Goal: Book appointment/travel/reservation

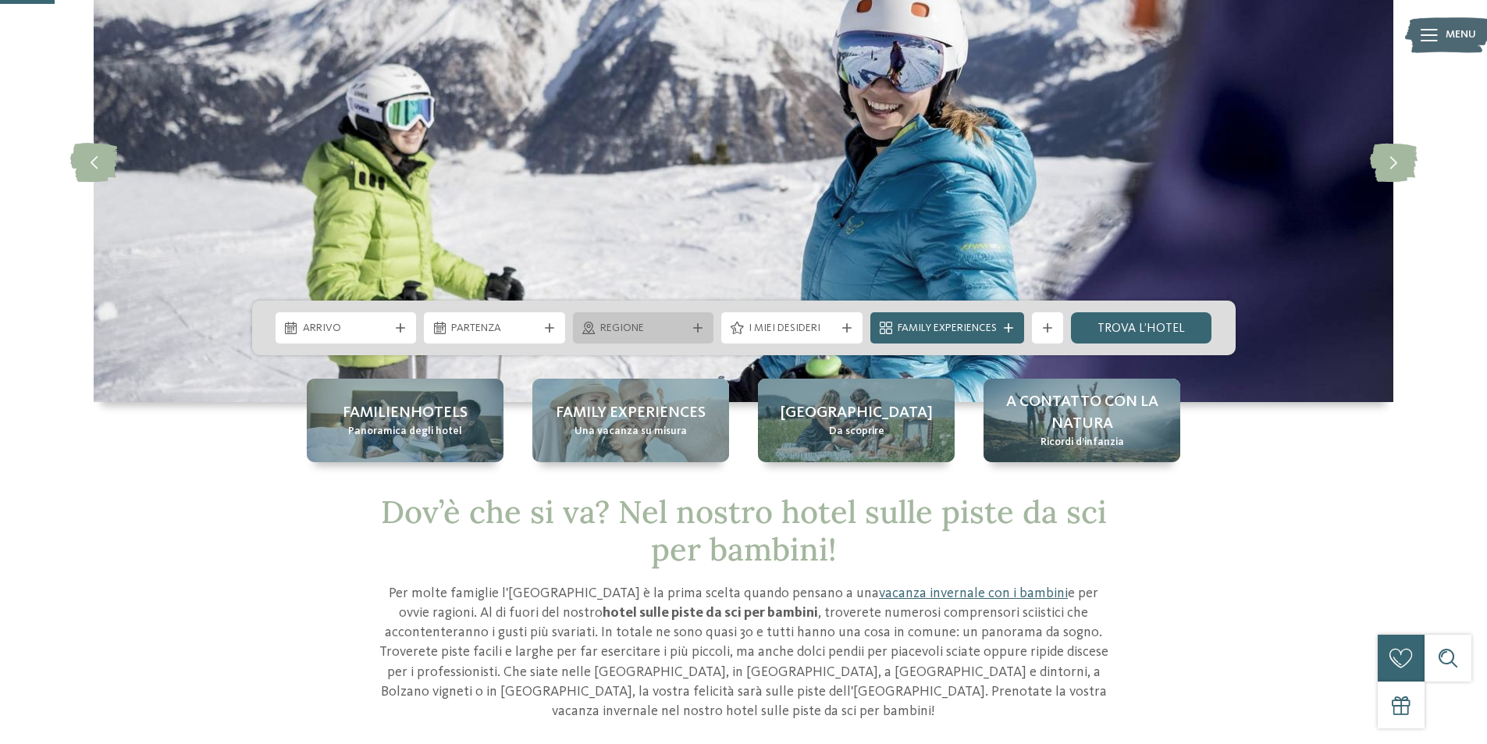
click at [643, 330] on span "Regione" at bounding box center [643, 329] width 87 height 16
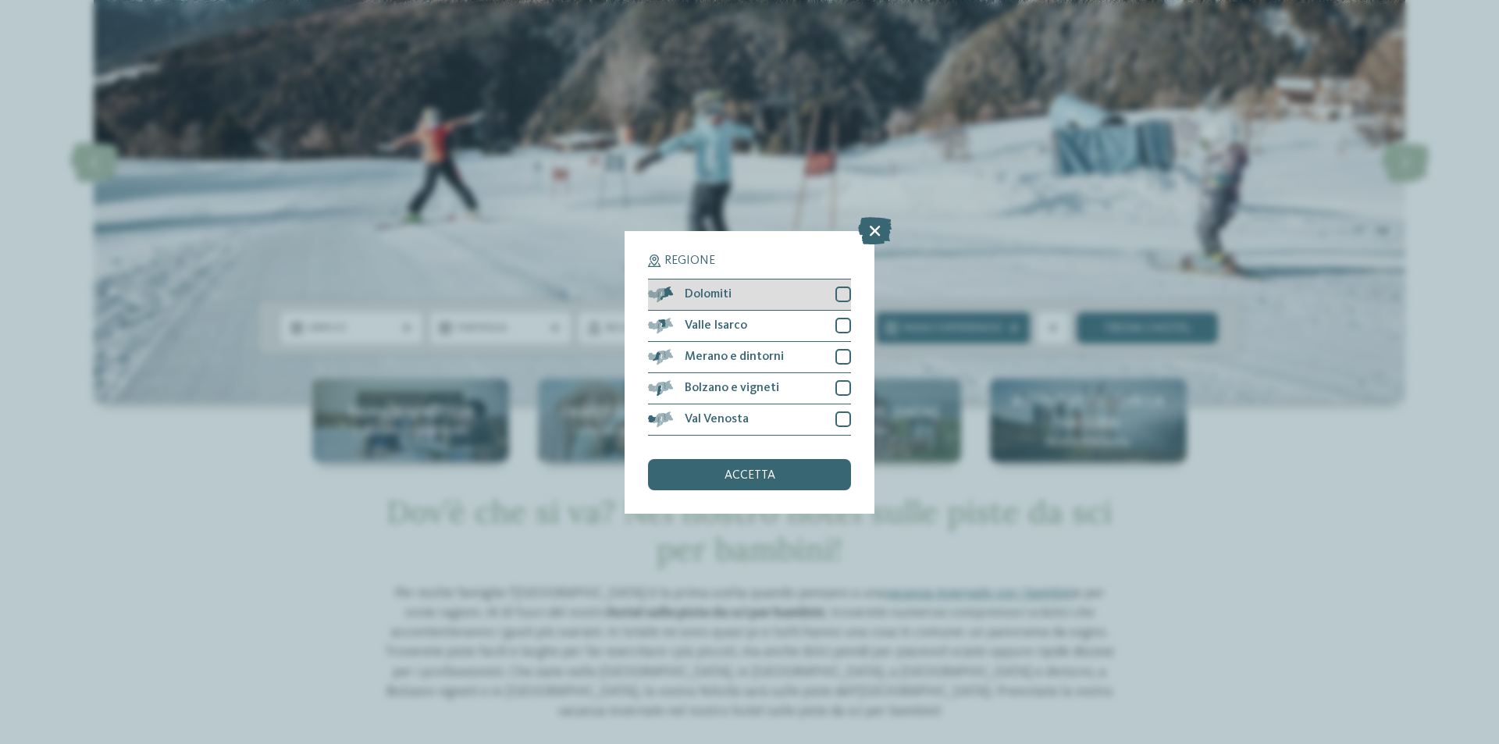
click at [737, 298] on div "Dolomiti" at bounding box center [749, 295] width 203 height 31
click at [829, 322] on div "Valle Isarco" at bounding box center [749, 326] width 203 height 31
click at [835, 386] on div "Bolzano e vigneti" at bounding box center [749, 388] width 203 height 31
click at [867, 230] on icon at bounding box center [875, 229] width 34 height 27
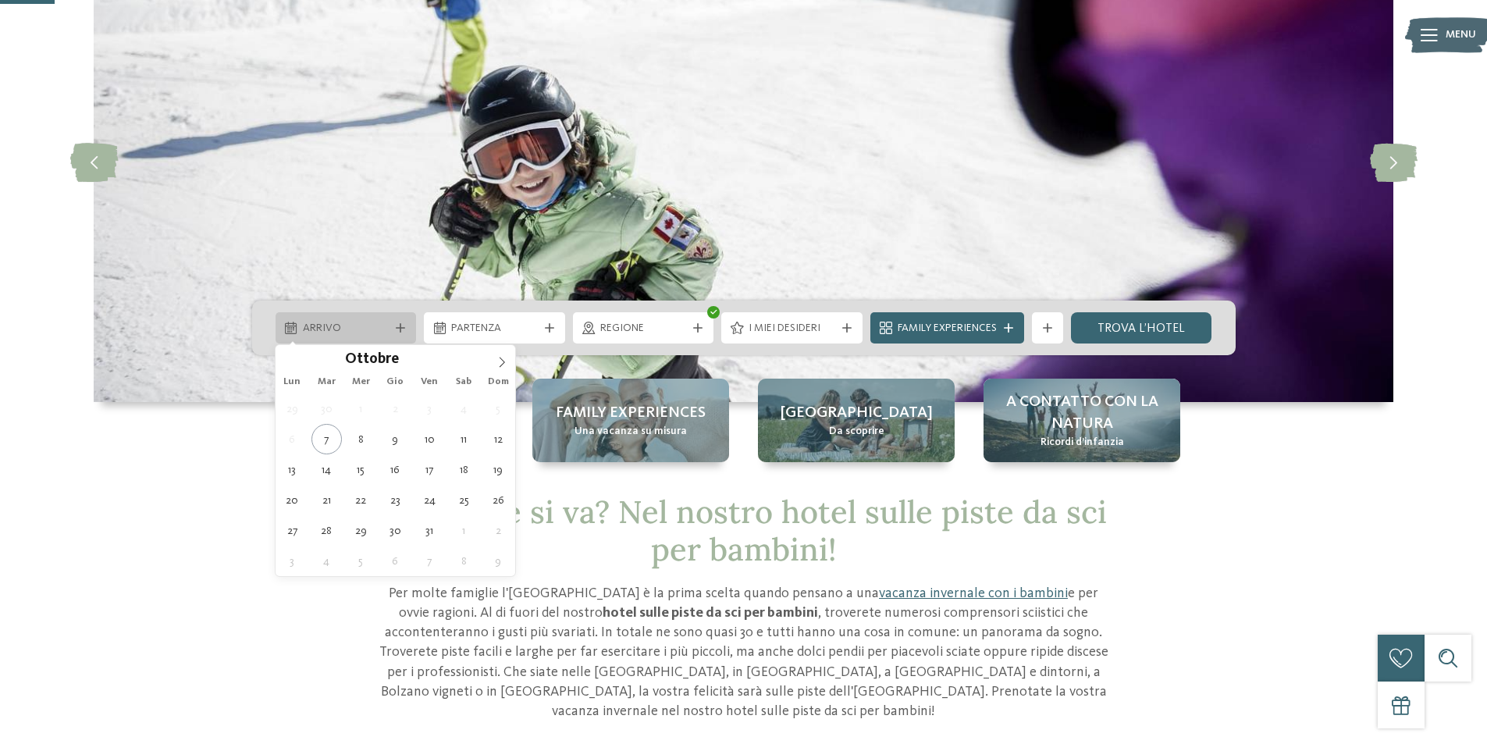
click at [389, 322] on div "Arrivo" at bounding box center [346, 327] width 94 height 17
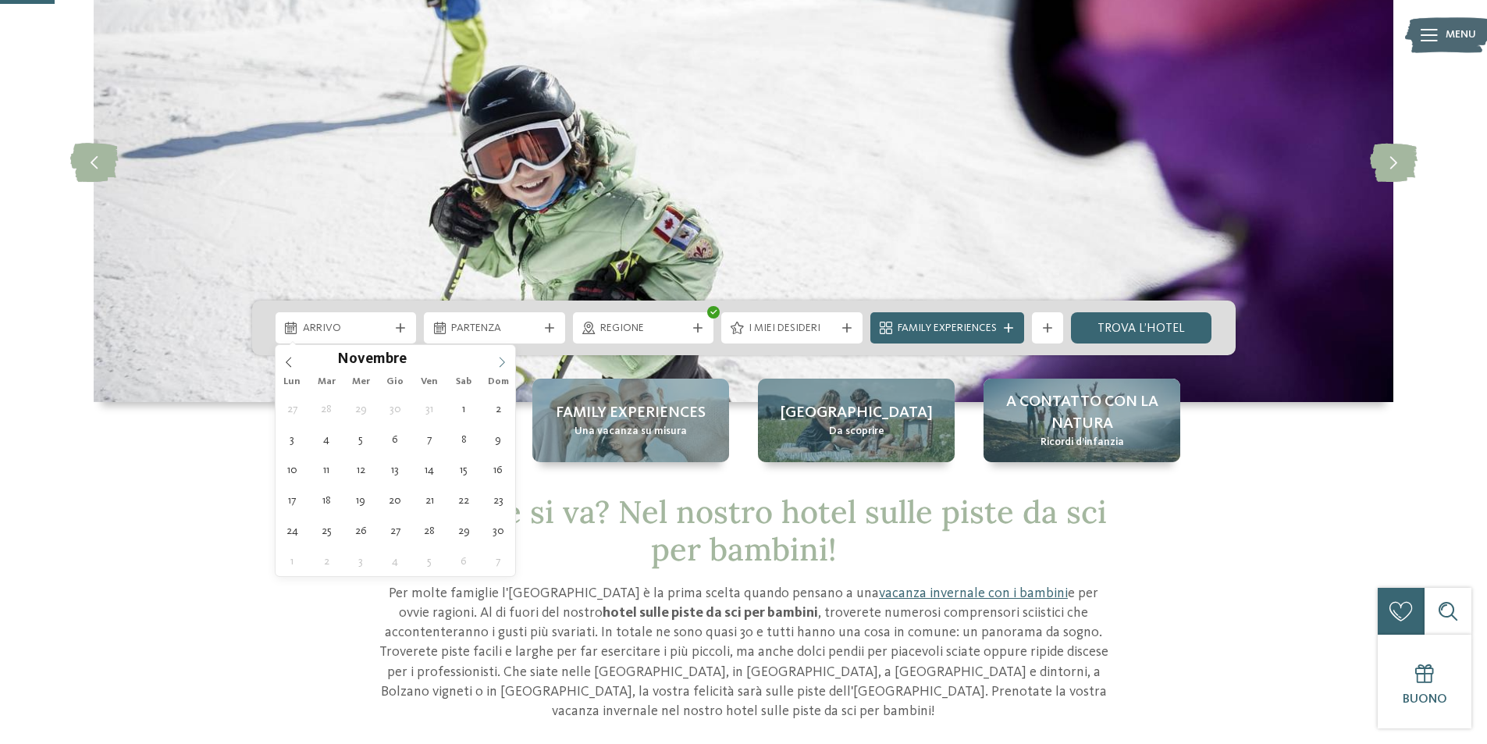
click at [498, 364] on icon at bounding box center [502, 362] width 11 height 11
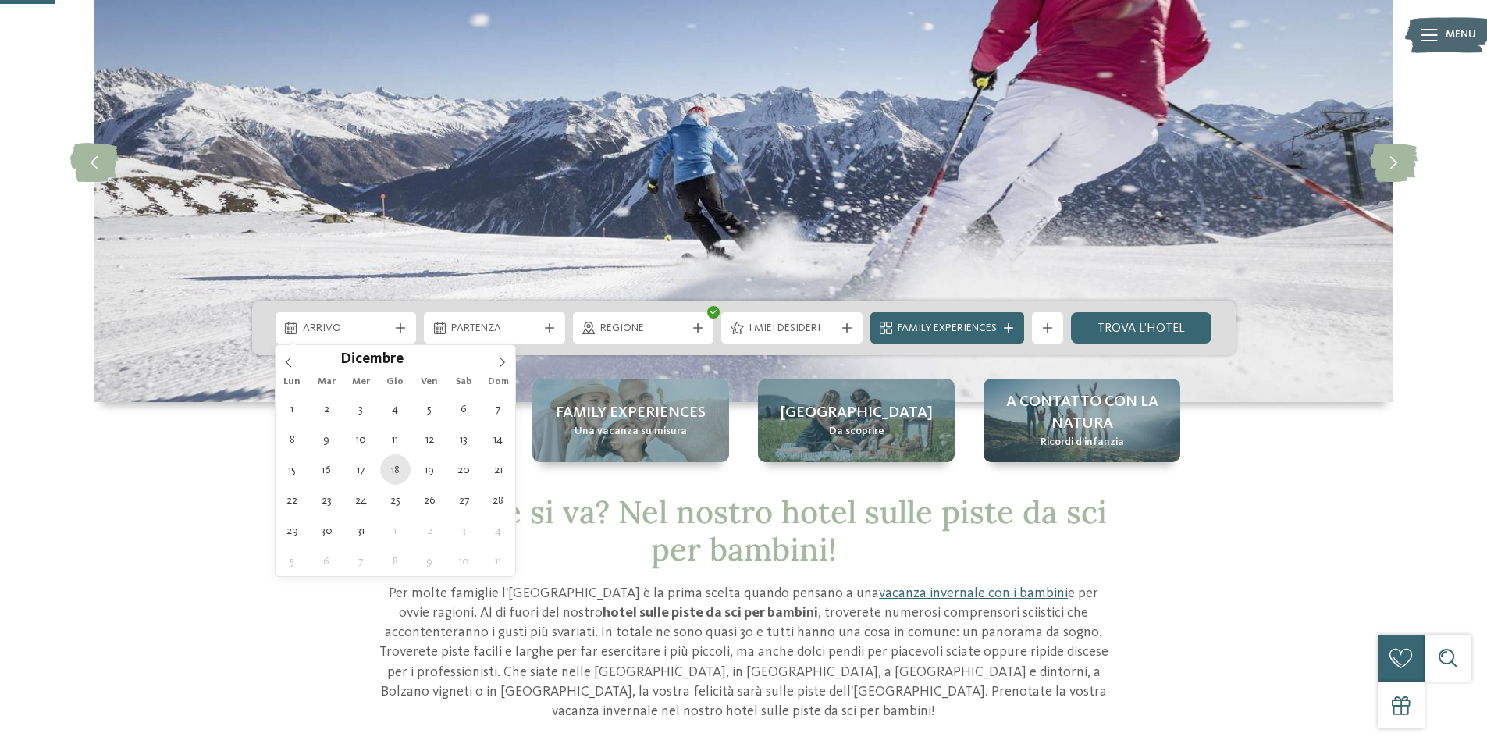
type div "18.12.2025"
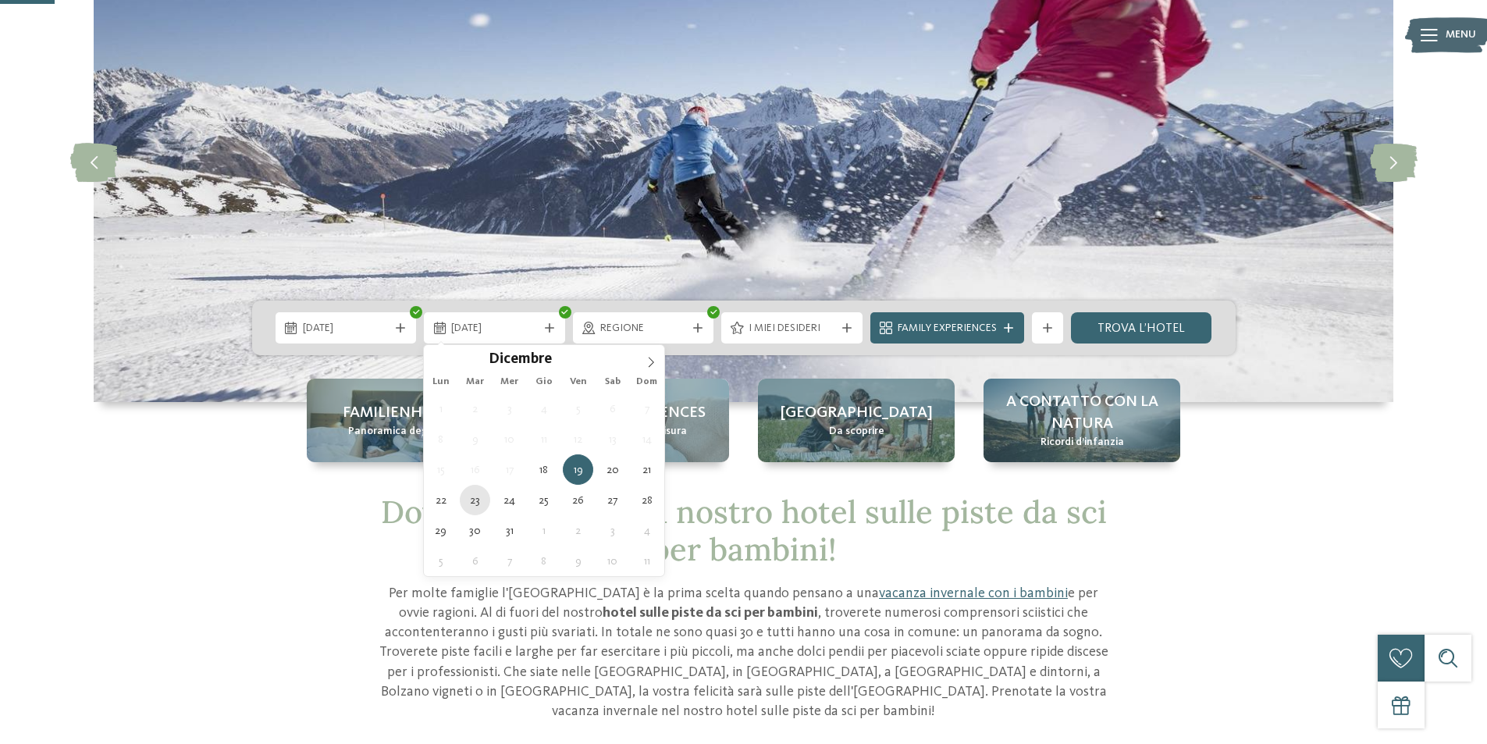
type div "23.12.2025"
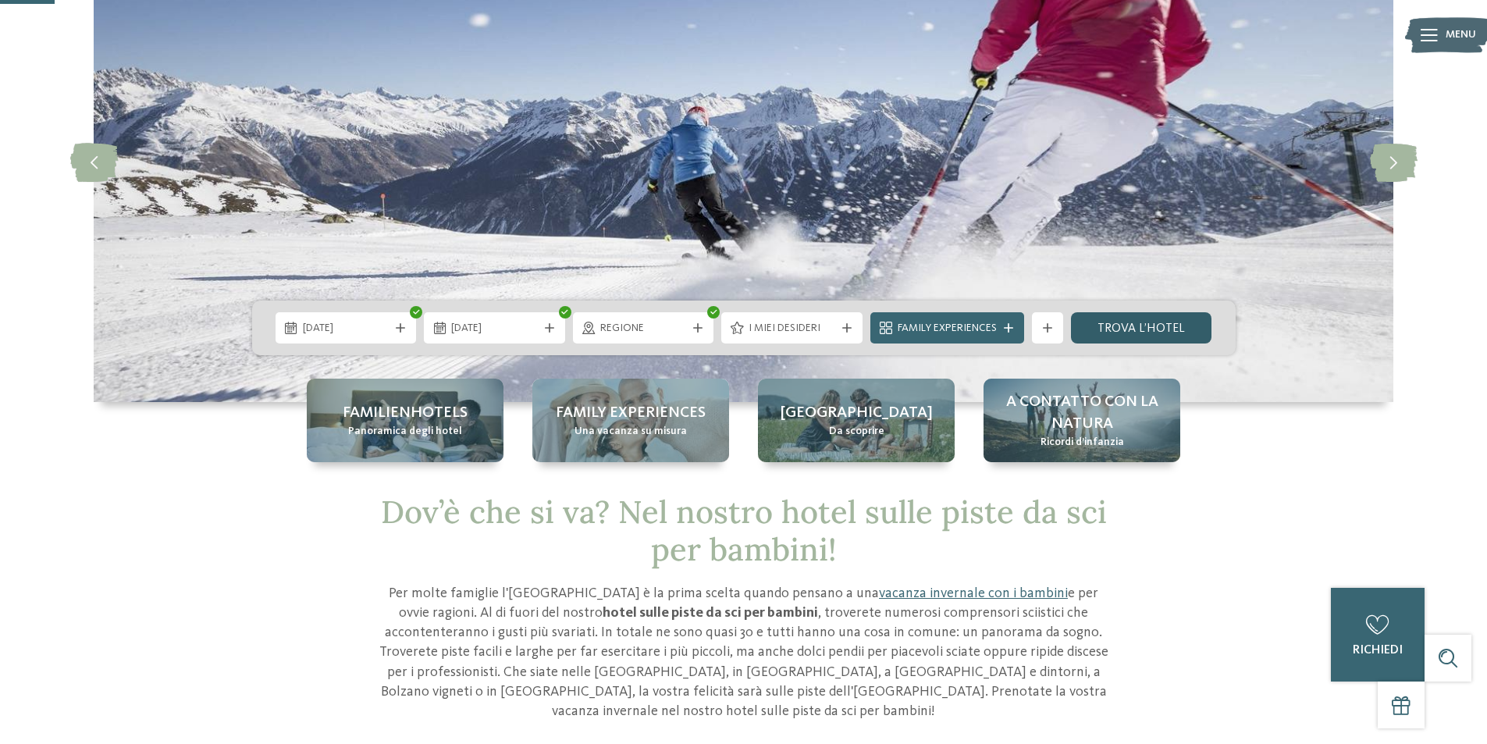
click at [1108, 329] on link "trova l’hotel" at bounding box center [1141, 327] width 141 height 31
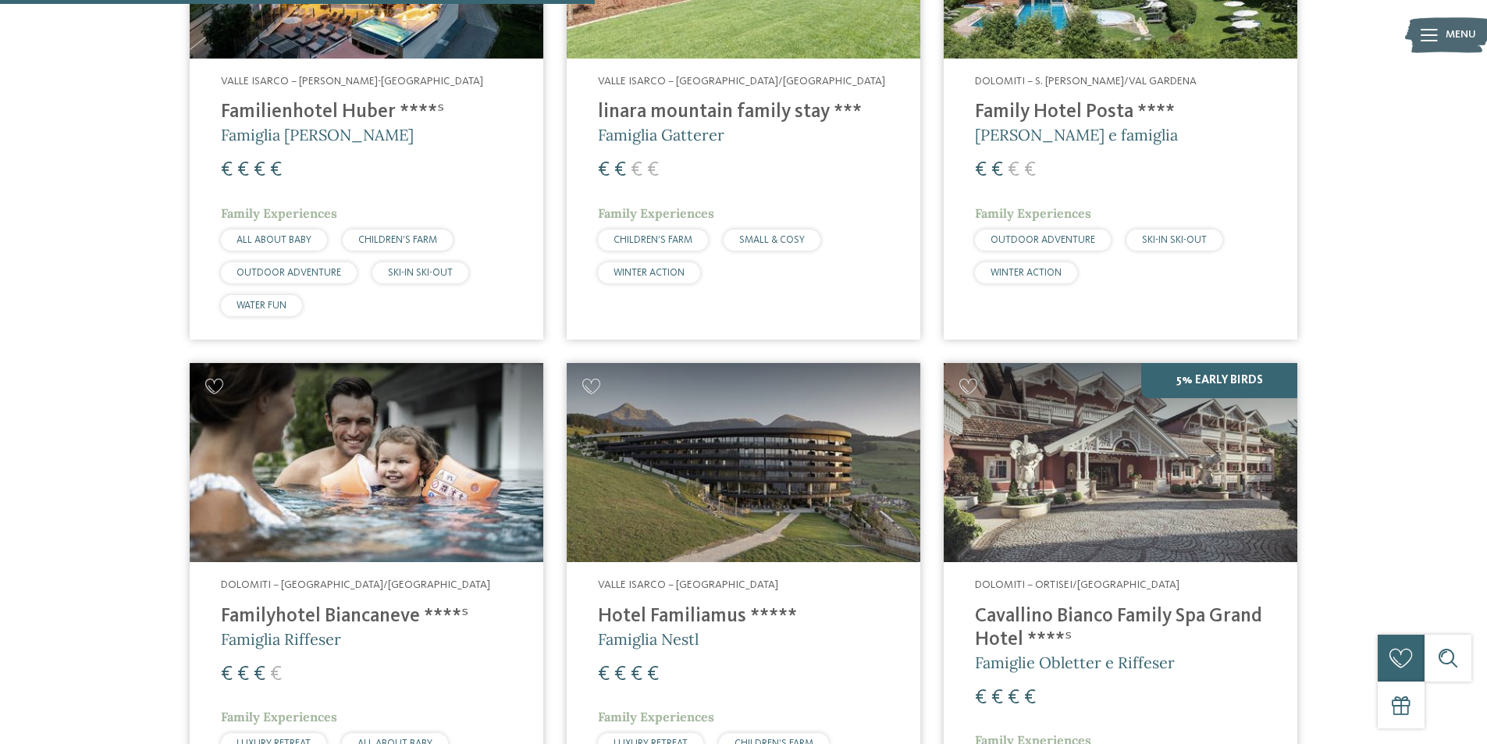
scroll to position [1050, 0]
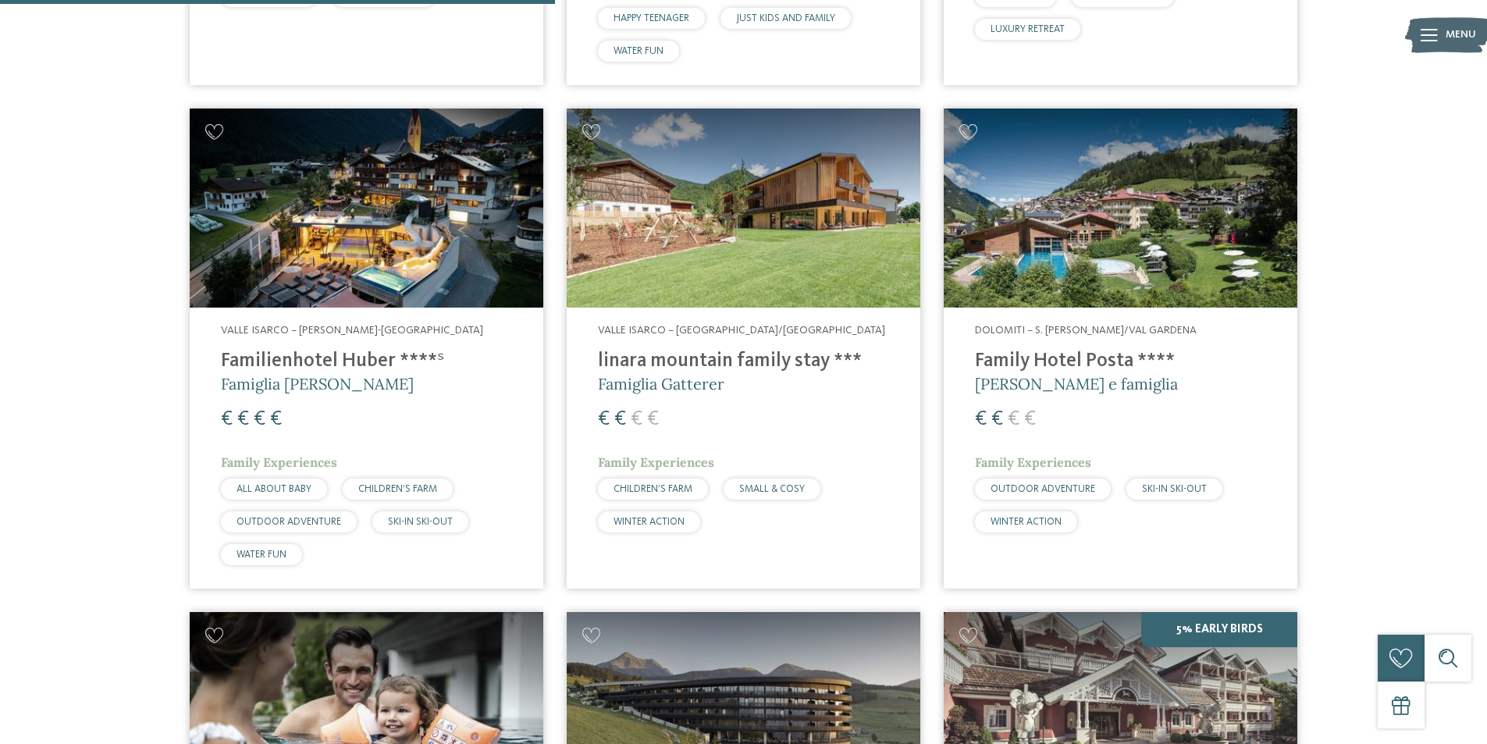
click at [1027, 266] on img at bounding box center [1121, 208] width 354 height 199
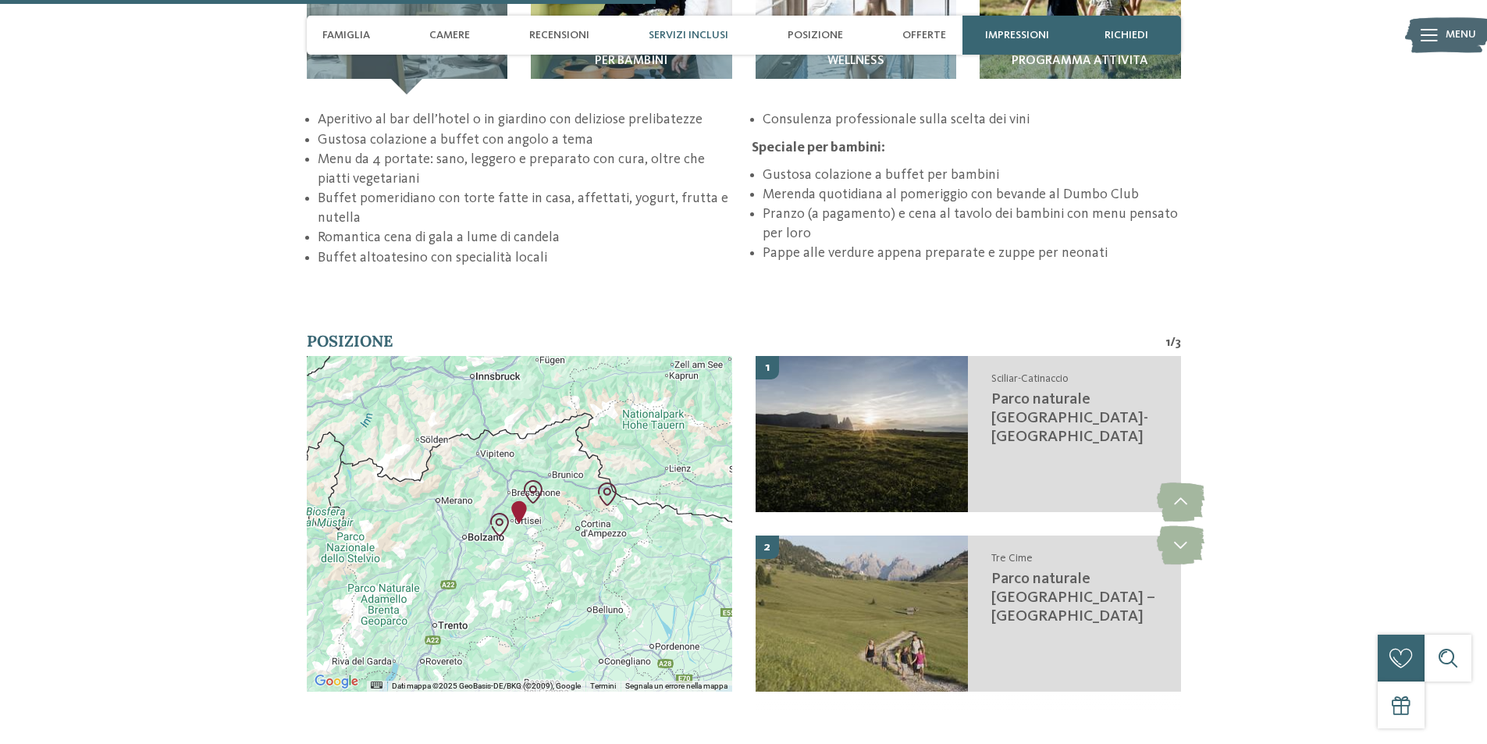
scroll to position [2264, 0]
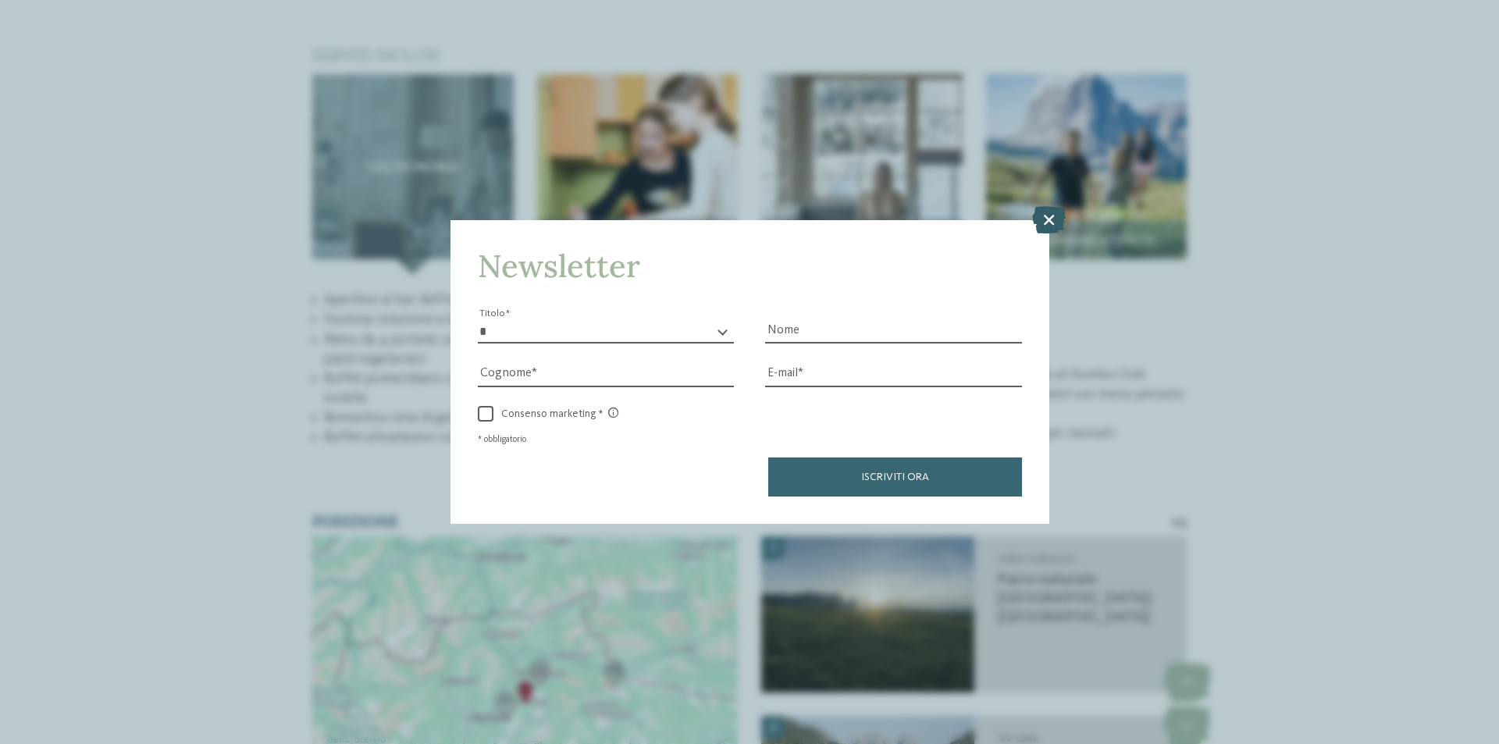
click at [1038, 223] on icon at bounding box center [1049, 219] width 34 height 27
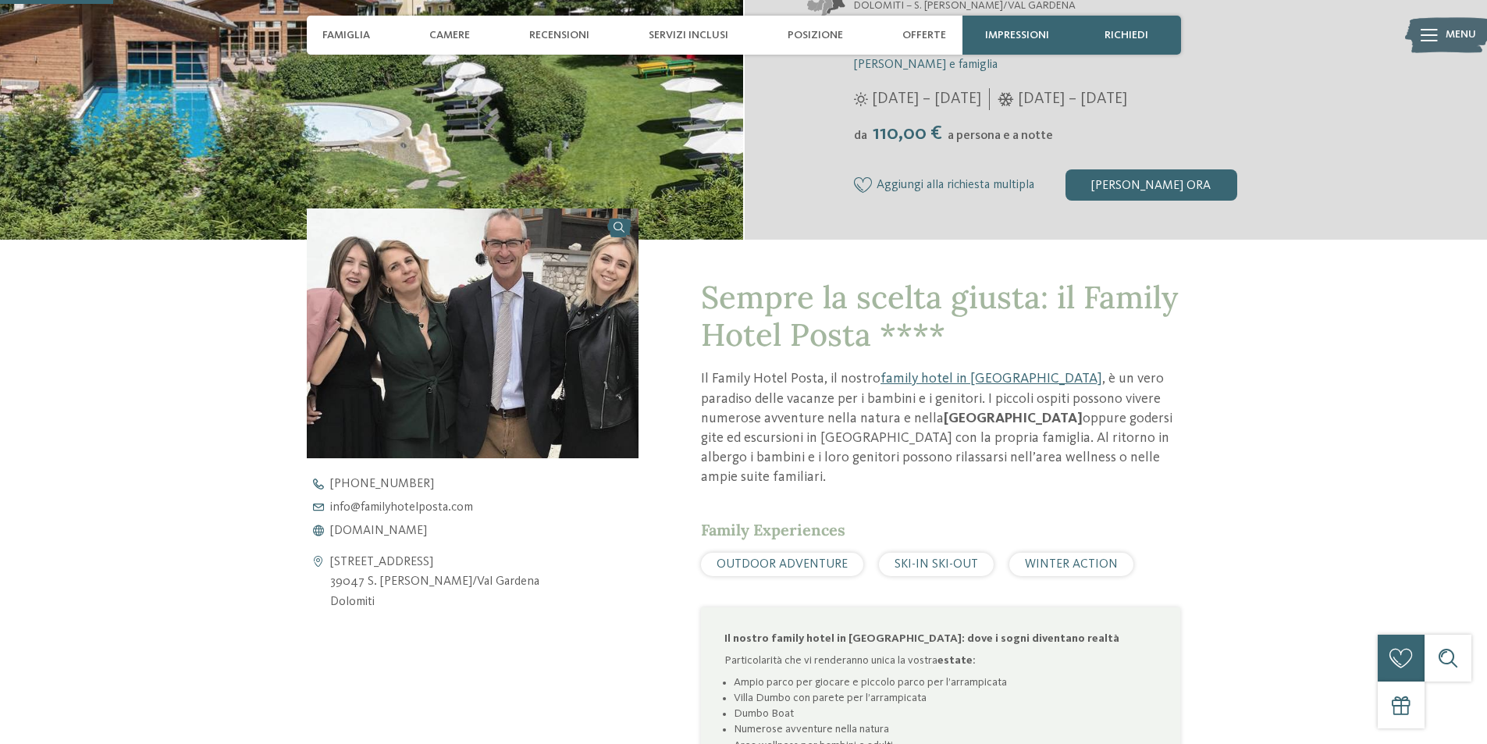
scroll to position [390, 0]
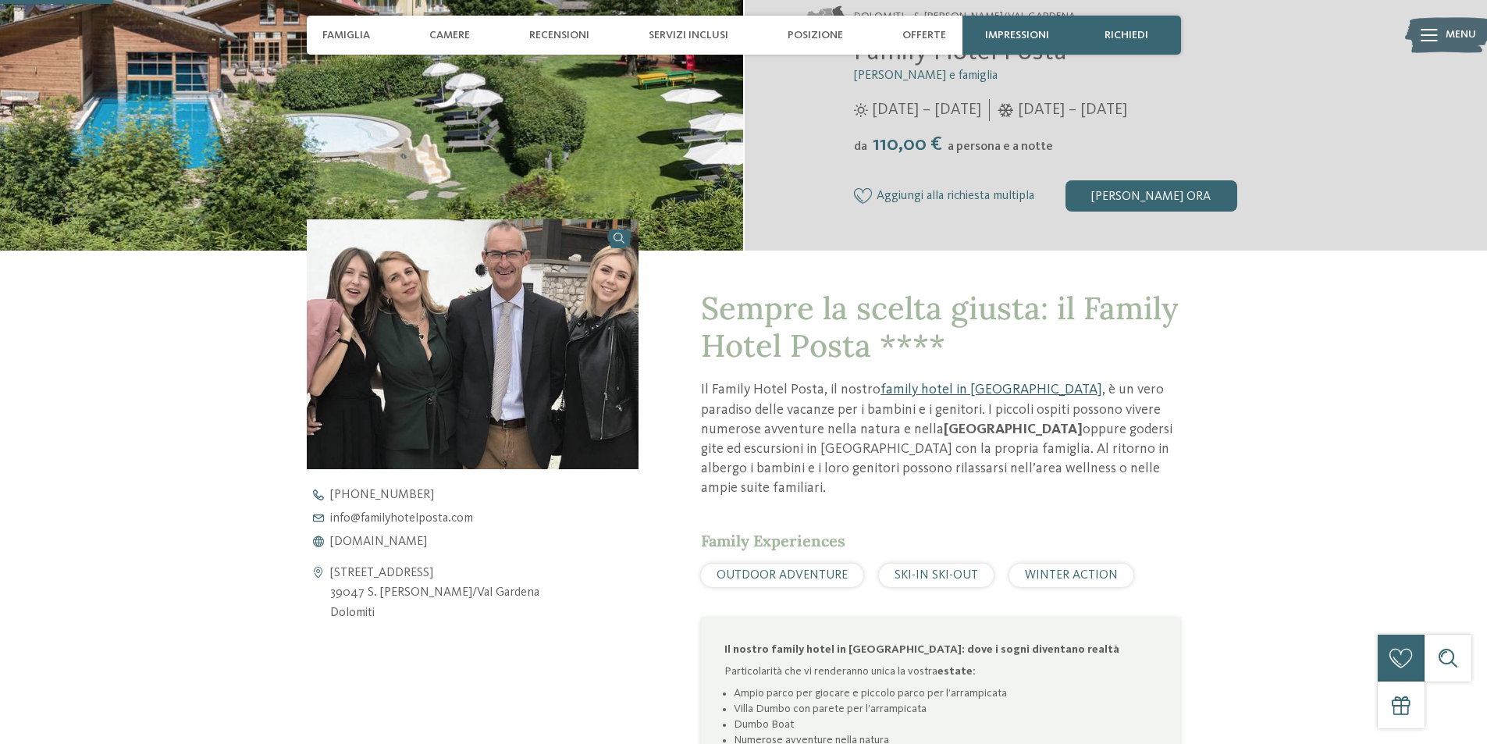
click at [981, 389] on link "family hotel in [GEOGRAPHIC_DATA]" at bounding box center [992, 390] width 222 height 14
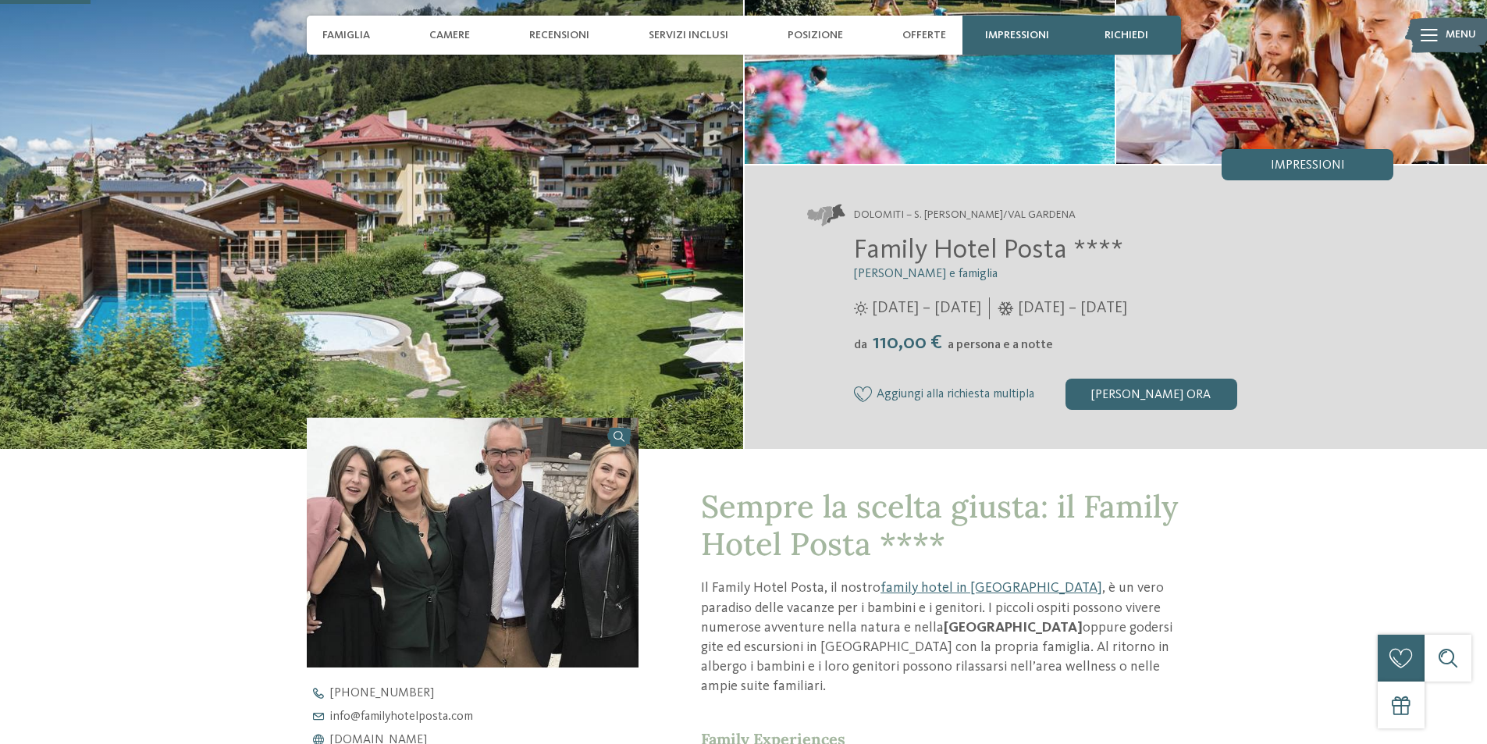
scroll to position [156, 0]
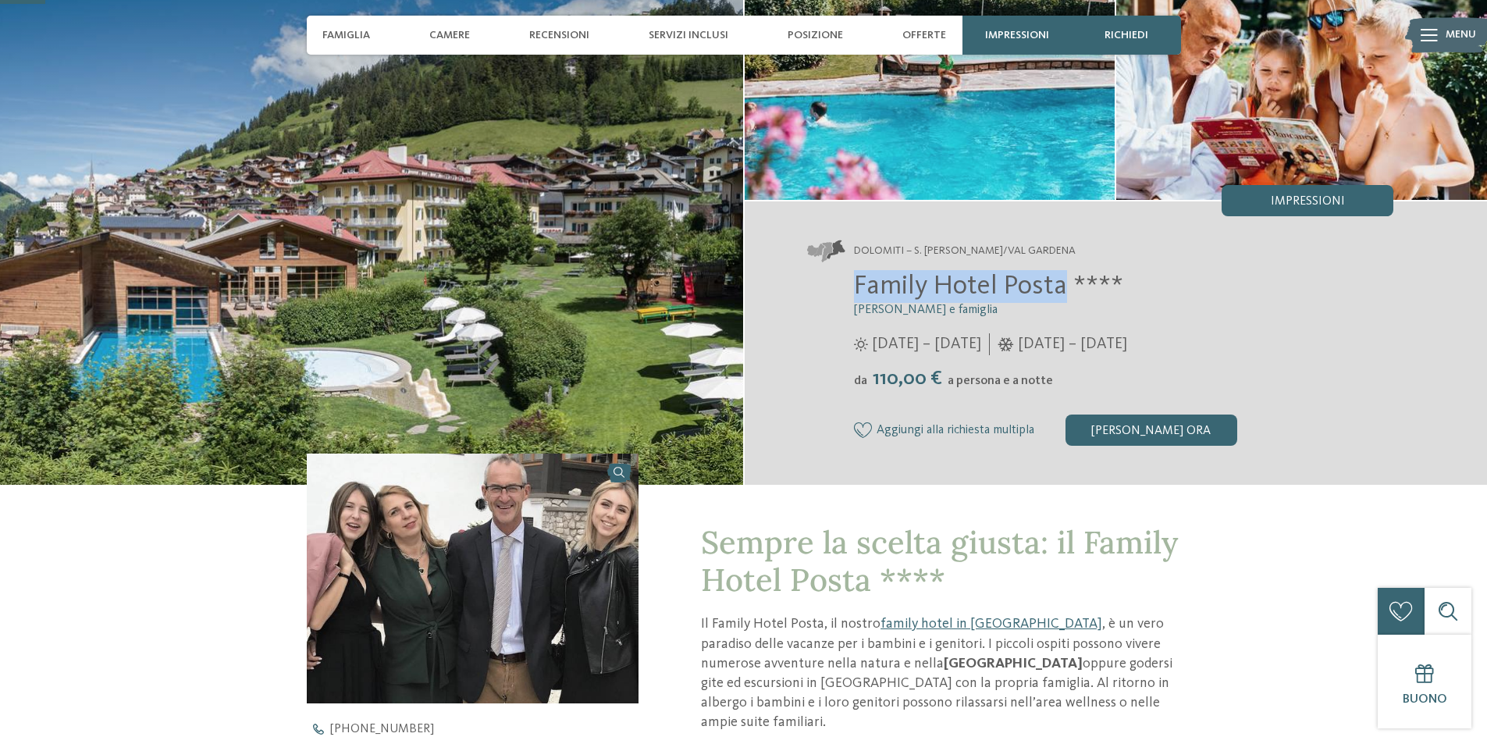
drag, startPoint x: 853, startPoint y: 280, endPoint x: 1066, endPoint y: 297, distance: 213.8
click at [1066, 297] on div "Family Hotel Posta **** [PERSON_NAME] e famiglia [DATE] – [DATE] da" at bounding box center [1100, 358] width 587 height 176
copy span "Family Hotel Posta"
